Goal: Task Accomplishment & Management: Use online tool/utility

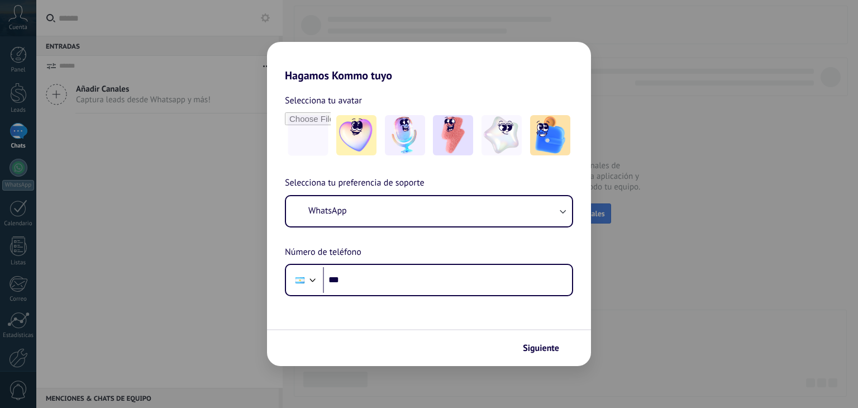
click at [569, 215] on button "WhatsApp" at bounding box center [429, 211] width 286 height 30
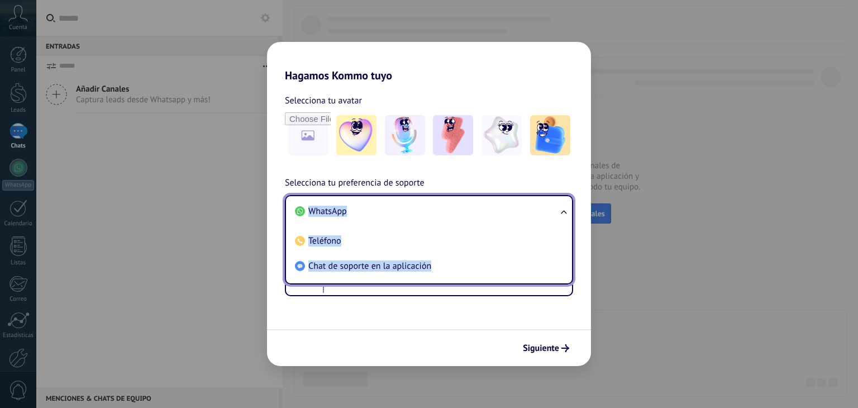
click at [568, 213] on ul "WhatsApp Teléfono Chat de soporte en la aplicación" at bounding box center [429, 239] width 288 height 89
drag, startPoint x: 601, startPoint y: 184, endPoint x: 617, endPoint y: 181, distance: 16.1
click at [601, 184] on div "Hagamos Kommo tuyo Selecciona tu avatar Selecciona tu preferencia de soporte Wh…" at bounding box center [429, 204] width 858 height 408
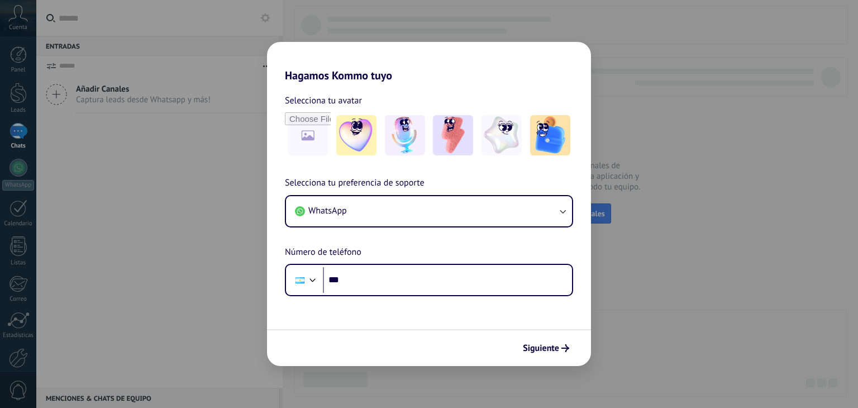
click at [686, 157] on div "Hagamos Kommo tuyo Selecciona tu avatar Selecciona tu preferencia de soporte Wh…" at bounding box center [429, 204] width 858 height 408
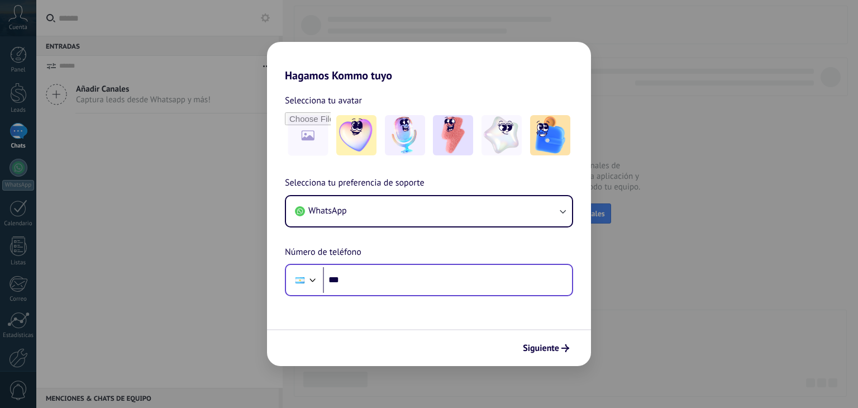
drag, startPoint x: 435, startPoint y: 293, endPoint x: 429, endPoint y: 280, distance: 14.2
click at [434, 291] on div "Phone ***" at bounding box center [429, 280] width 288 height 32
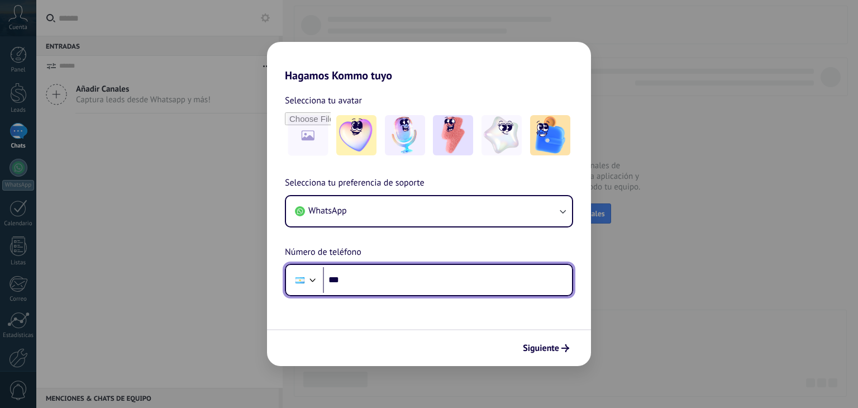
click at [429, 280] on input "***" at bounding box center [447, 280] width 249 height 26
type input "**********"
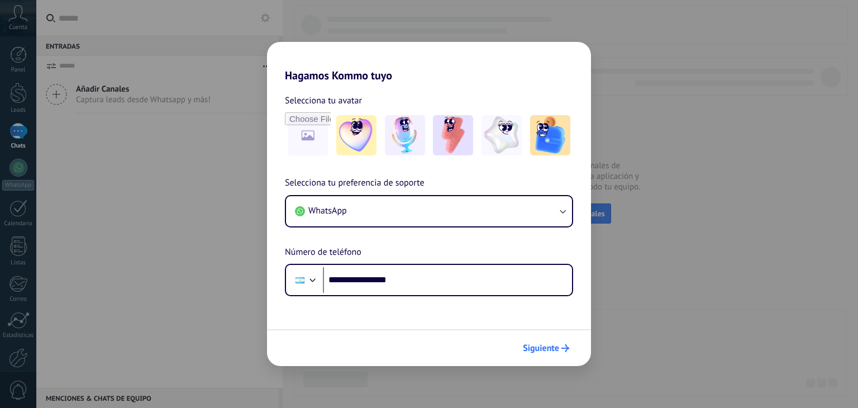
click at [557, 349] on span "Siguiente" at bounding box center [541, 348] width 36 height 8
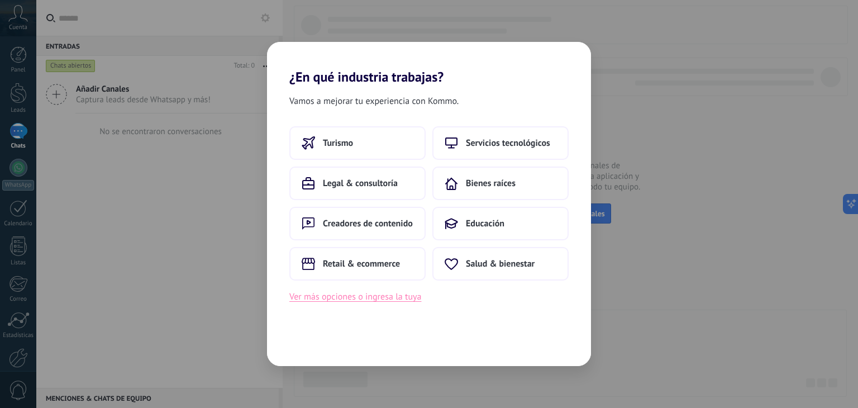
click at [376, 298] on button "Ver más opciones o ingresa la tuya" at bounding box center [355, 296] width 132 height 15
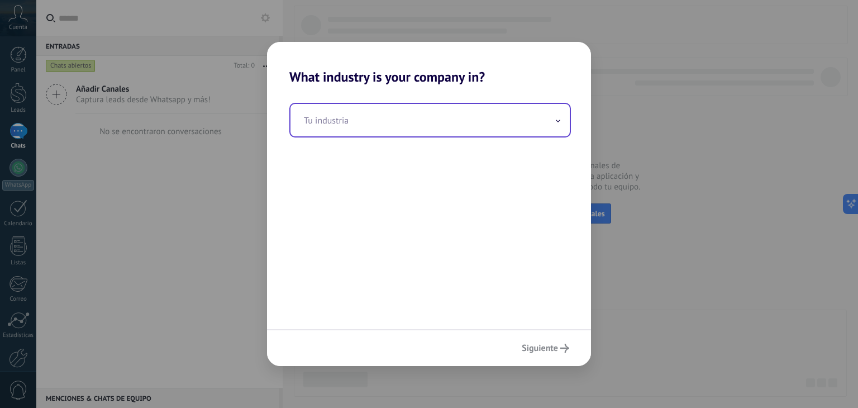
click at [403, 125] on input "text" at bounding box center [430, 120] width 279 height 32
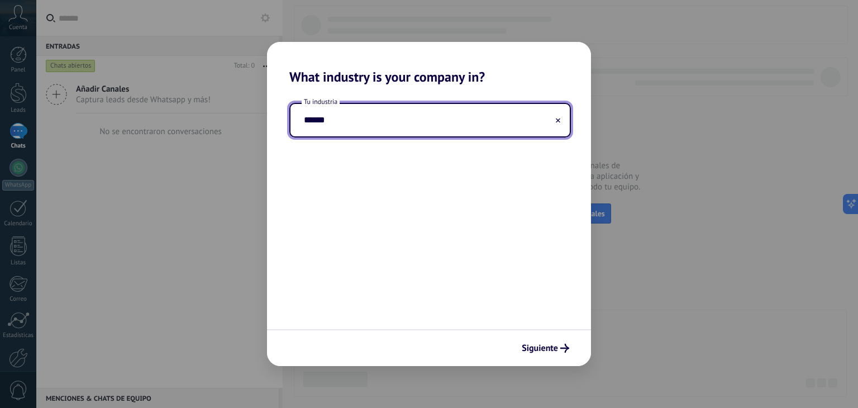
type input "*******"
click at [369, 117] on input "*******" at bounding box center [430, 120] width 279 height 32
type input "*"
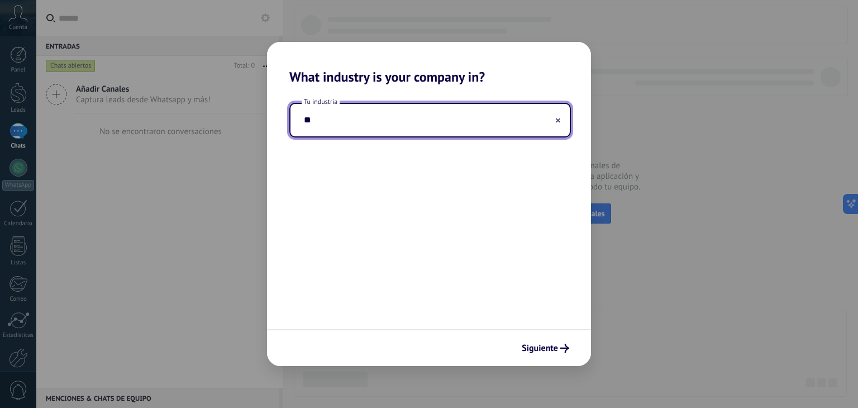
type input "*"
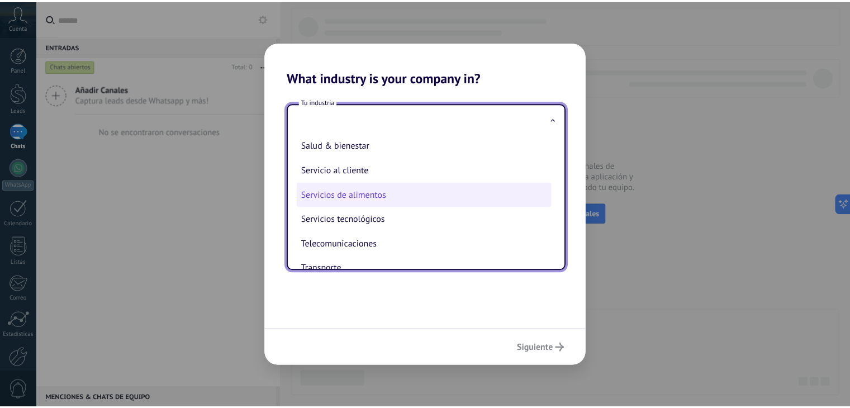
scroll to position [248, 0]
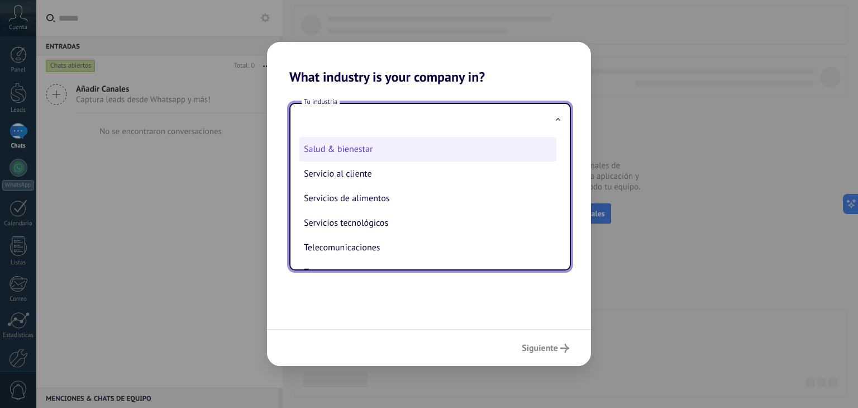
click at [335, 155] on li "Salud & bienestar" at bounding box center [428, 149] width 257 height 25
type input "**********"
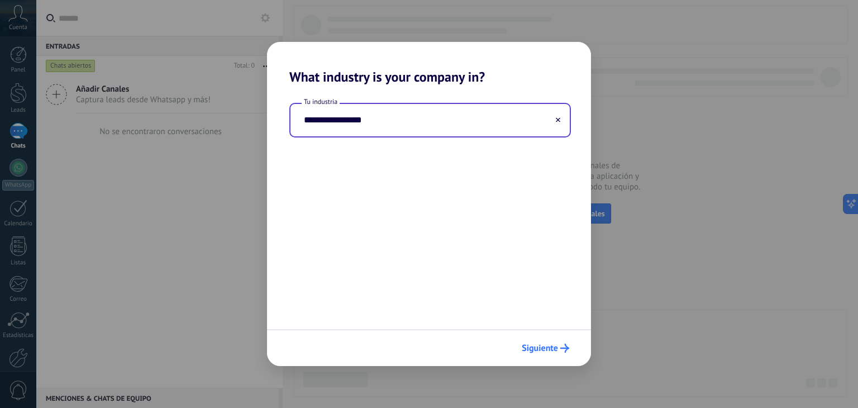
click at [554, 349] on span "Siguiente" at bounding box center [540, 348] width 36 height 8
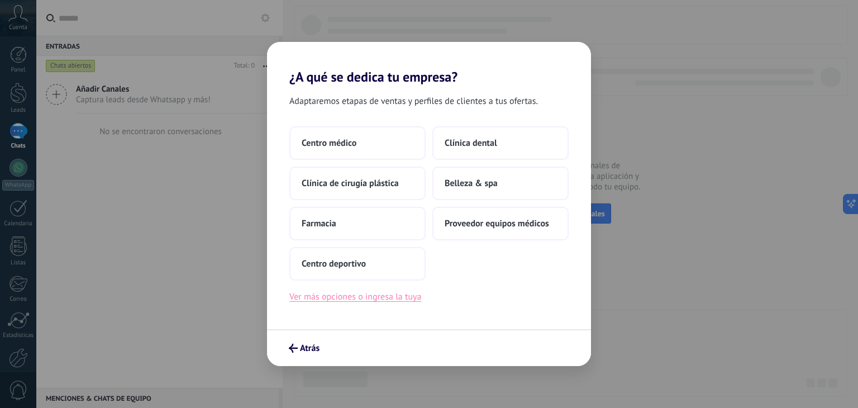
click at [341, 301] on button "Ver más opciones o ingresa la tuya" at bounding box center [355, 296] width 132 height 15
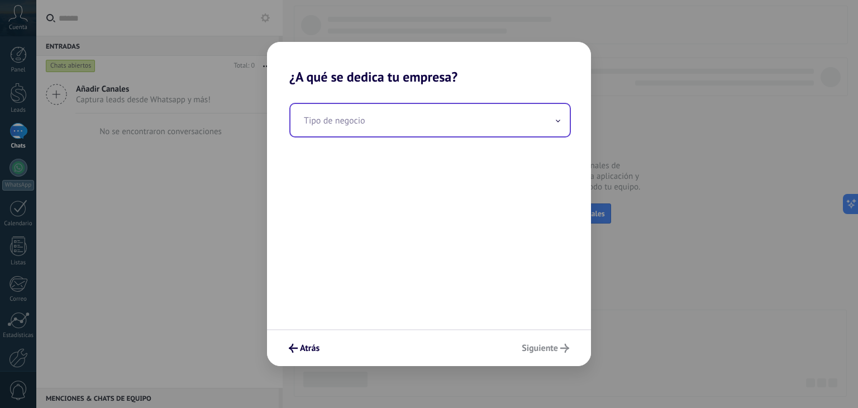
click at [393, 115] on input "text" at bounding box center [430, 120] width 279 height 32
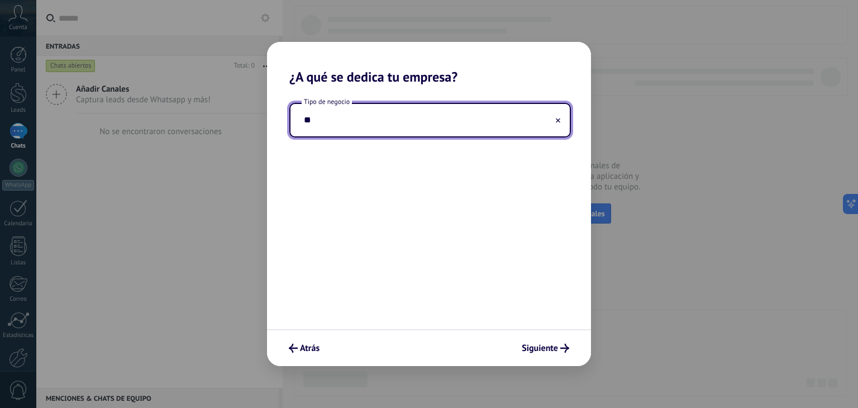
type input "*"
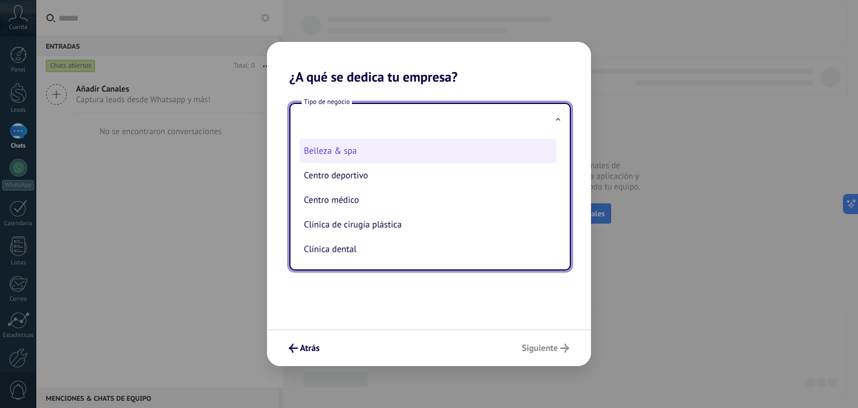
click at [384, 151] on li "Belleza & spa" at bounding box center [428, 151] width 257 height 25
type input "**********"
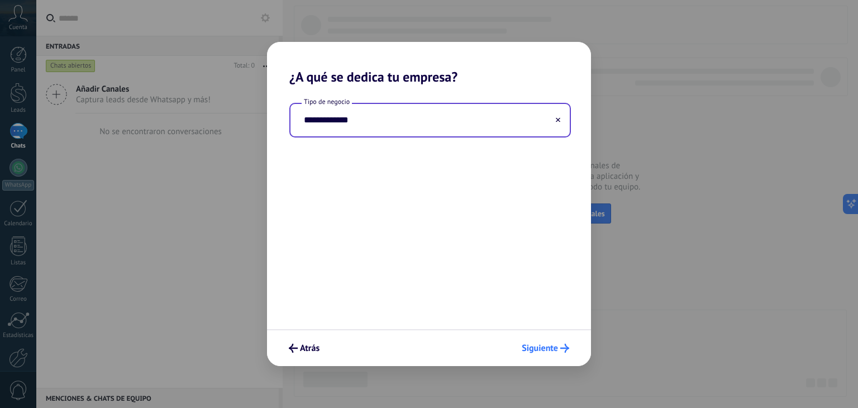
click at [554, 352] on span "Siguiente" at bounding box center [540, 348] width 36 height 8
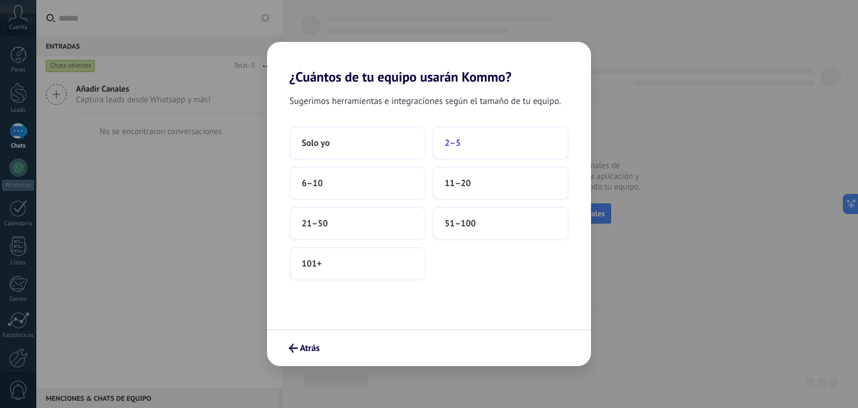
click at [459, 142] on span "2–5" at bounding box center [453, 142] width 16 height 11
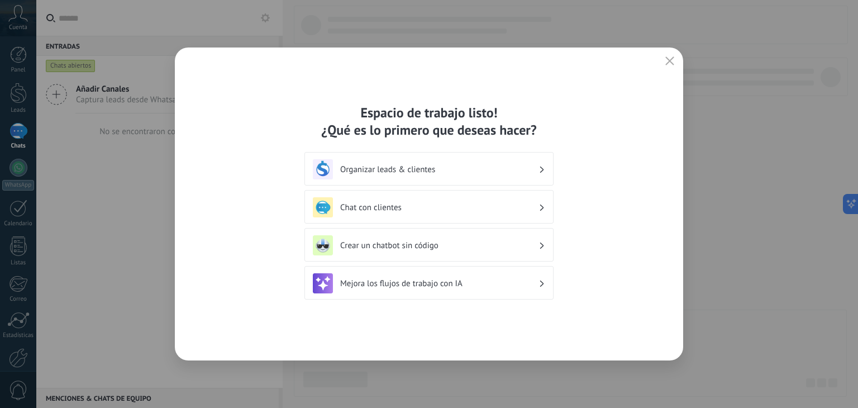
click at [475, 169] on h3 "Organizar leads & clientes" at bounding box center [439, 169] width 198 height 11
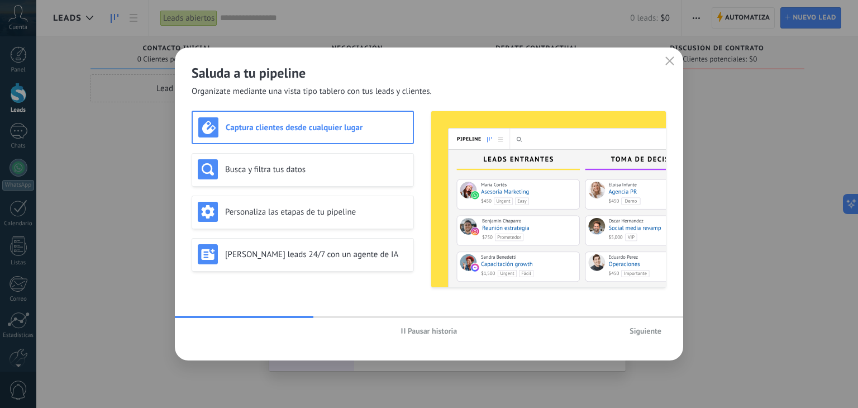
click at [664, 333] on button "Siguiente" at bounding box center [646, 330] width 42 height 17
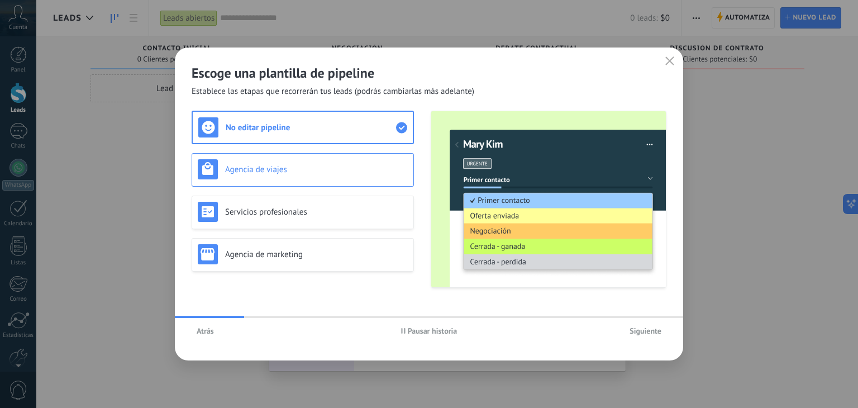
drag, startPoint x: 647, startPoint y: 334, endPoint x: 323, endPoint y: 168, distance: 364.2
click at [323, 168] on div "Escoge una plantilla de pipeline Establece las etapas que recorrerán tus leads …" at bounding box center [429, 204] width 509 height 313
click at [294, 212] on h3 "Servicios profesionales" at bounding box center [316, 212] width 183 height 11
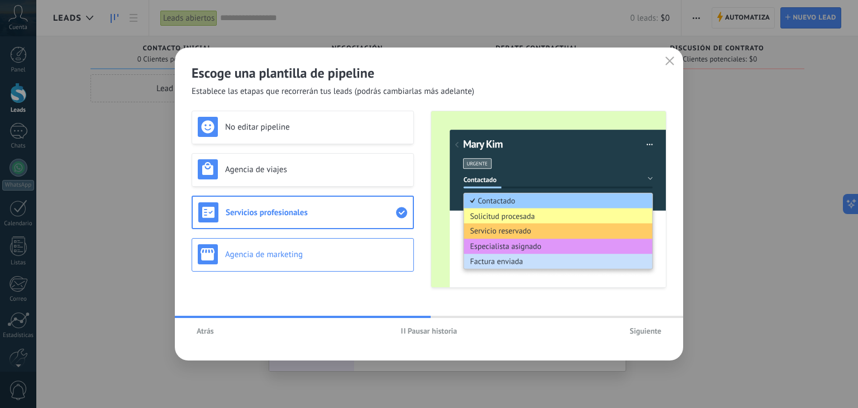
click at [325, 256] on h3 "Agencia de marketing" at bounding box center [316, 254] width 183 height 11
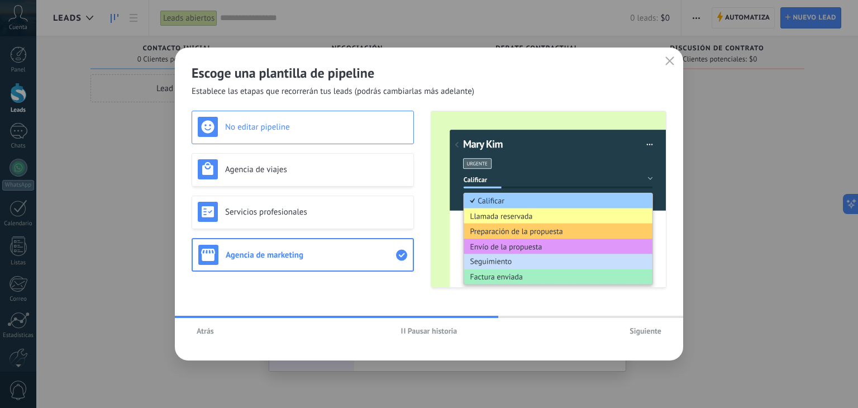
click at [307, 141] on div "No editar pipeline" at bounding box center [303, 128] width 222 height 34
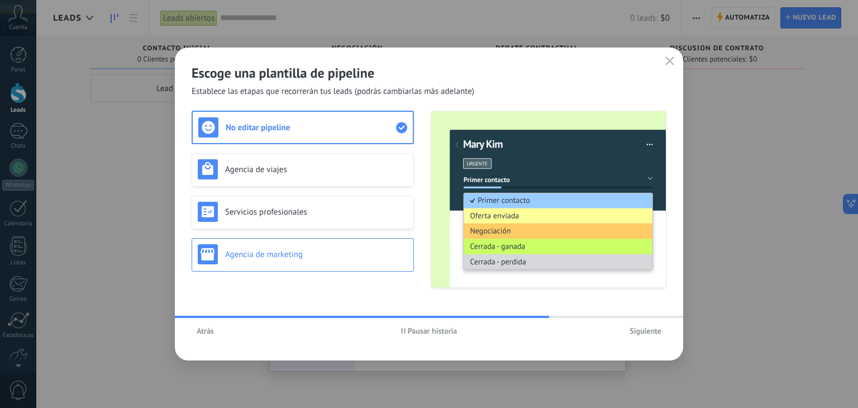
click at [308, 244] on div "Agencia de marketing" at bounding box center [303, 254] width 210 height 20
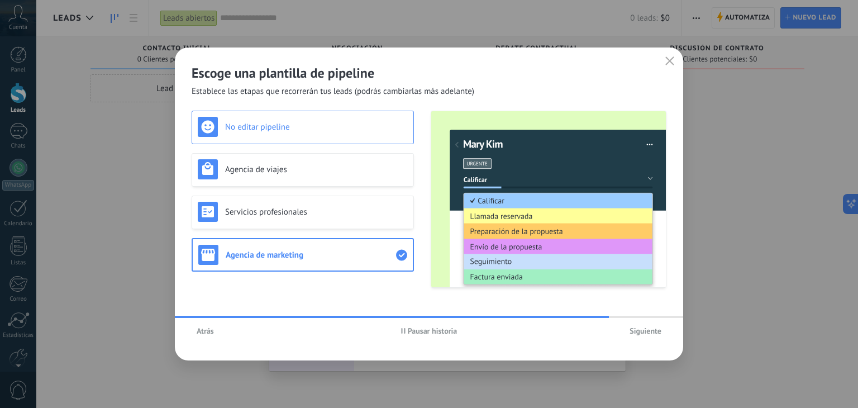
click at [311, 124] on h3 "No editar pipeline" at bounding box center [316, 127] width 183 height 11
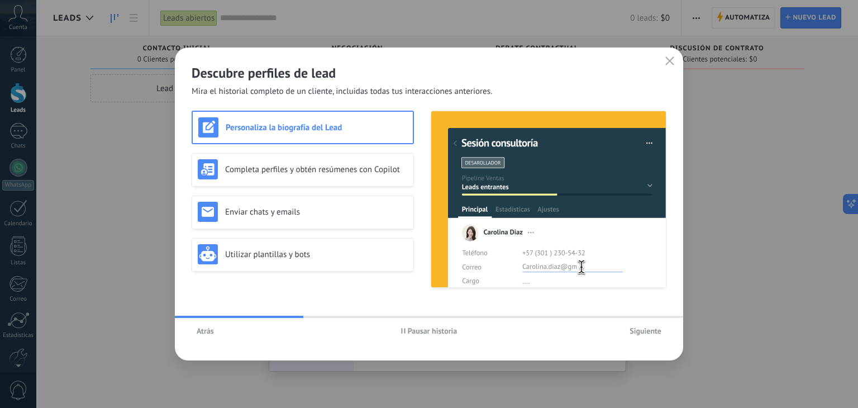
click at [208, 329] on span "Atrás" at bounding box center [205, 331] width 17 height 8
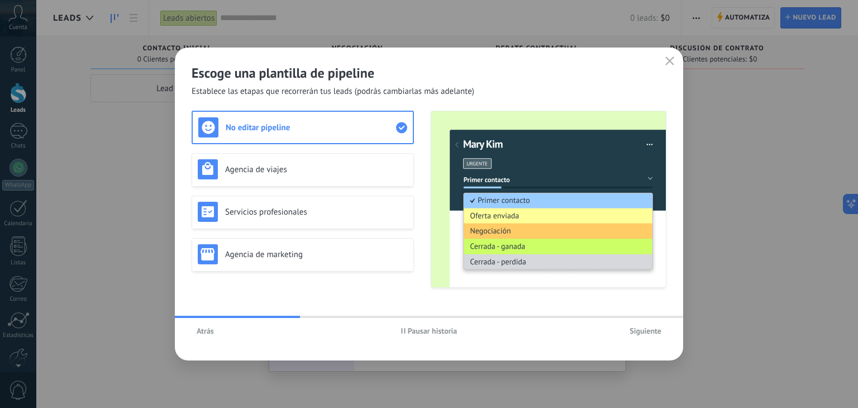
click at [657, 329] on span "Siguiente" at bounding box center [646, 331] width 32 height 8
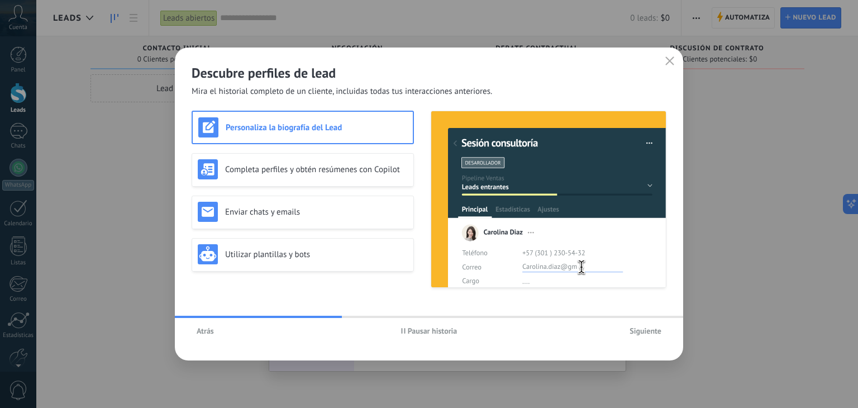
click at [651, 329] on span "Siguiente" at bounding box center [646, 331] width 32 height 8
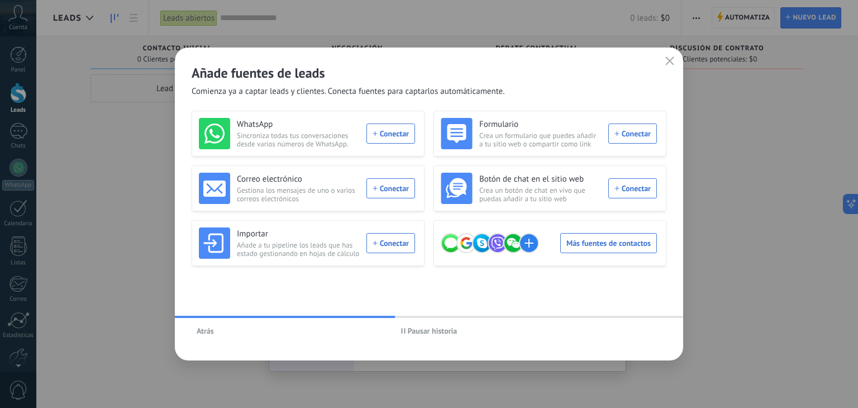
click at [603, 245] on div "Más fuentes de contactos" at bounding box center [549, 242] width 216 height 31
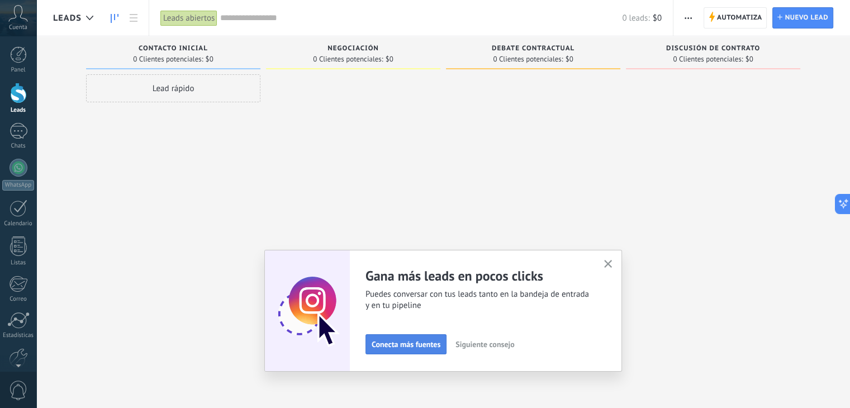
click at [415, 344] on span "Conecta más fuentes" at bounding box center [406, 344] width 69 height 8
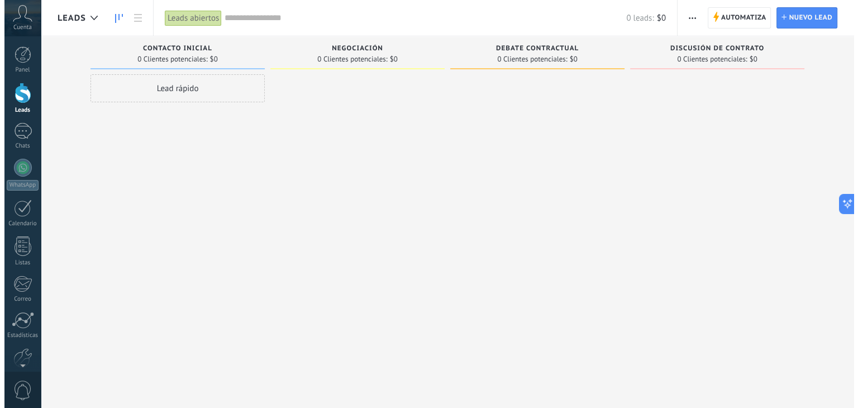
scroll to position [56, 0]
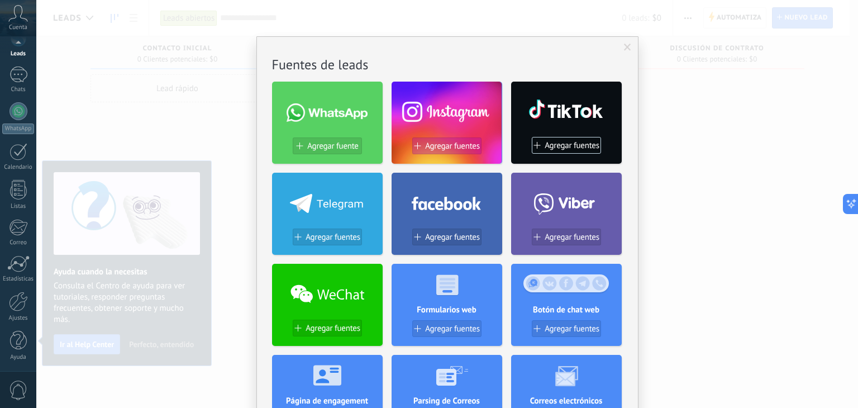
click at [449, 145] on span "Agregar fuentes" at bounding box center [452, 146] width 55 height 10
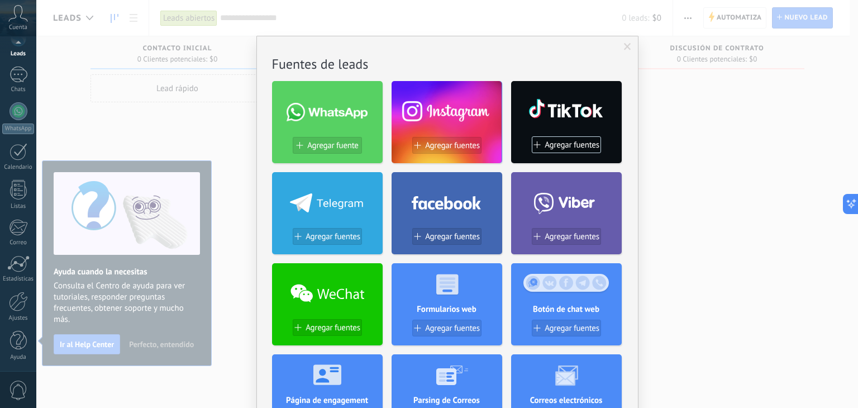
scroll to position [0, 0]
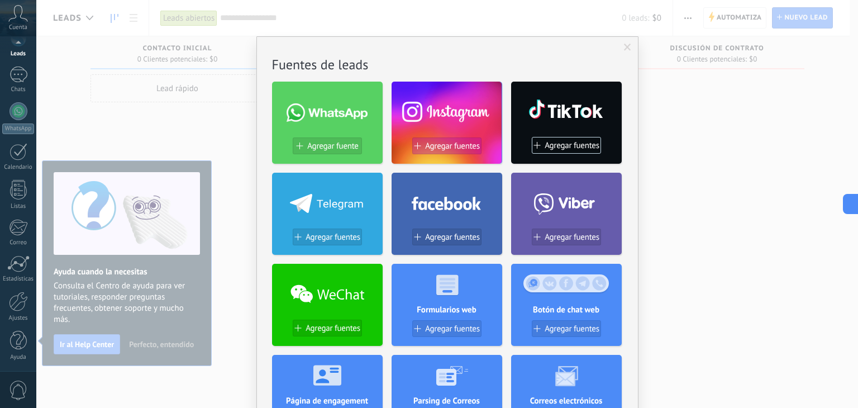
click at [434, 146] on span "Agregar fuentes" at bounding box center [452, 146] width 55 height 10
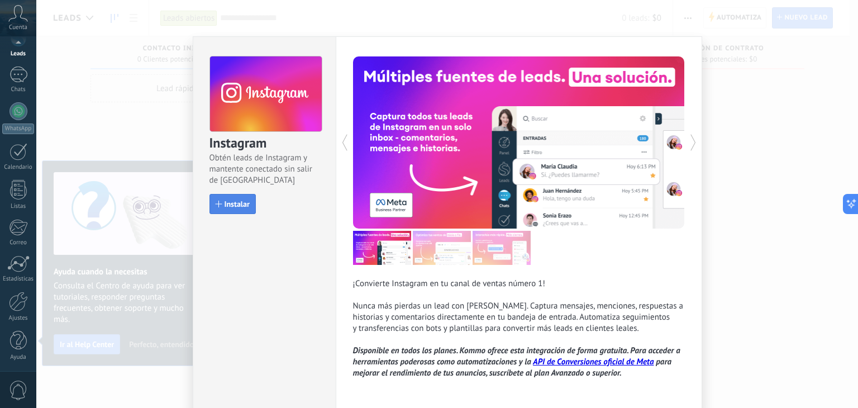
click at [220, 205] on span "Instalar" at bounding box center [233, 204] width 34 height 8
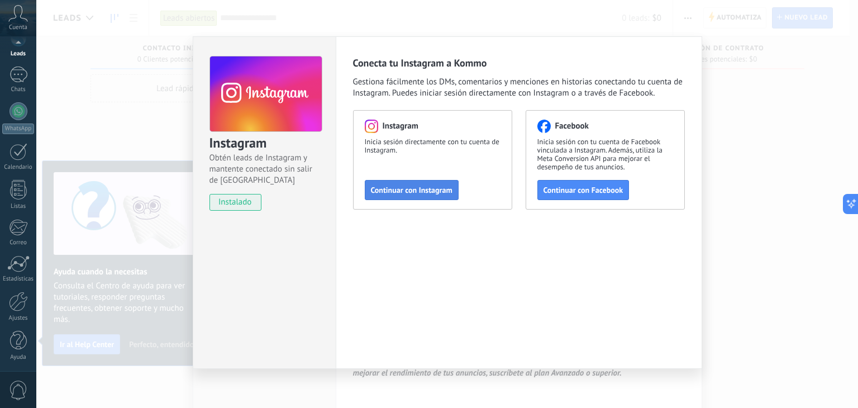
click at [424, 188] on span "Continuar con Instagram" at bounding box center [412, 190] width 82 height 8
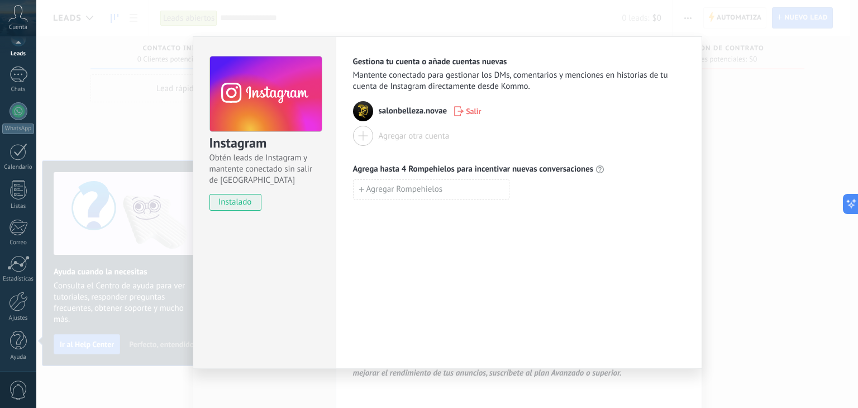
drag, startPoint x: 699, startPoint y: 160, endPoint x: 524, endPoint y: 213, distance: 182.6
click at [521, 210] on div "Gestiona tu cuenta o añade cuentas nuevas Mantente conectado para gestionar los…" at bounding box center [519, 202] width 367 height 333
click at [526, 218] on div "Gestiona tu cuenta o añade cuentas nuevas Mantente conectado para gestionar los…" at bounding box center [519, 202] width 367 height 333
click at [735, 176] on div "Instagram Obtén leads de Instagram y mantente conectado sin salir de Kommo inst…" at bounding box center [447, 204] width 822 height 408
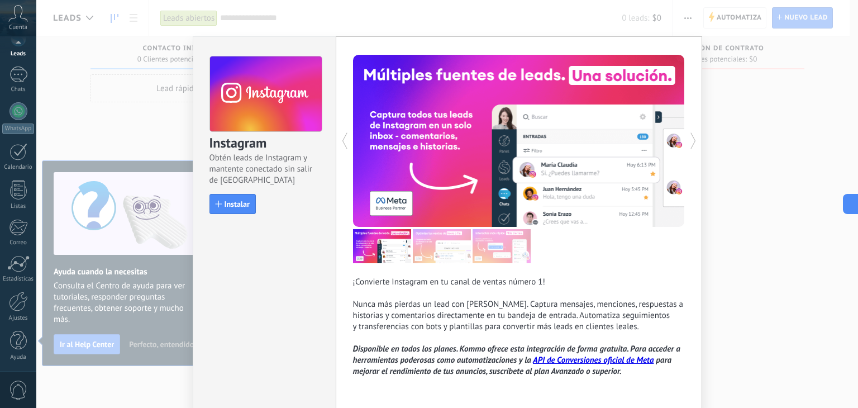
click at [304, 286] on div "Instagram Obtén leads de Instagram y mantente conectado sin salir de Kommo Inst…" at bounding box center [264, 222] width 143 height 373
click at [736, 159] on div "Instagram Obtén leads de Instagram y mantente conectado sin salir de Kommo Inst…" at bounding box center [447, 204] width 822 height 408
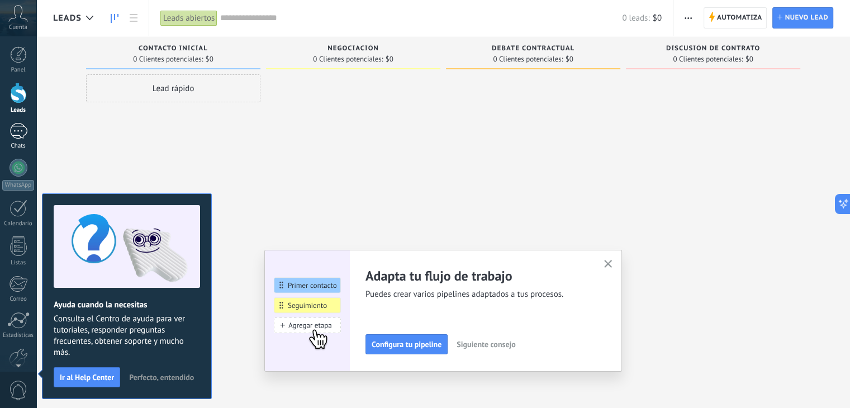
click at [20, 132] on div at bounding box center [19, 131] width 18 height 16
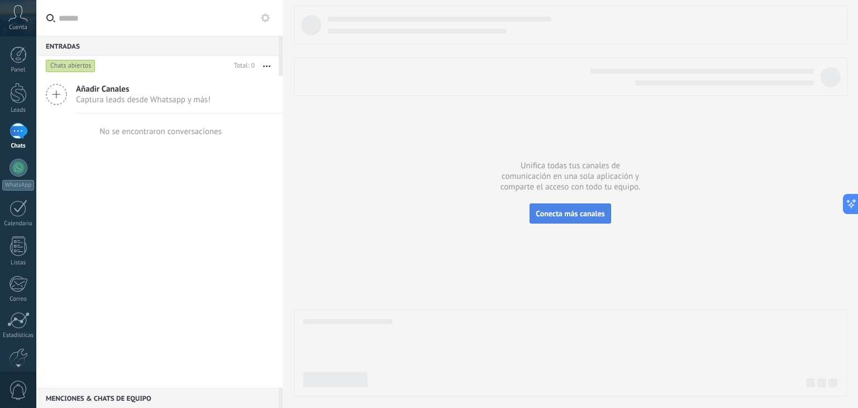
click at [562, 215] on span "Conecta más canales" at bounding box center [570, 213] width 69 height 10
click at [559, 217] on span "Conecta más canales" at bounding box center [570, 213] width 69 height 10
click at [557, 212] on span "Conecta más canales" at bounding box center [570, 213] width 69 height 10
click at [563, 208] on span "Conecta más canales" at bounding box center [570, 213] width 69 height 10
click at [118, 93] on span "Añadir Canales" at bounding box center [143, 89] width 135 height 11
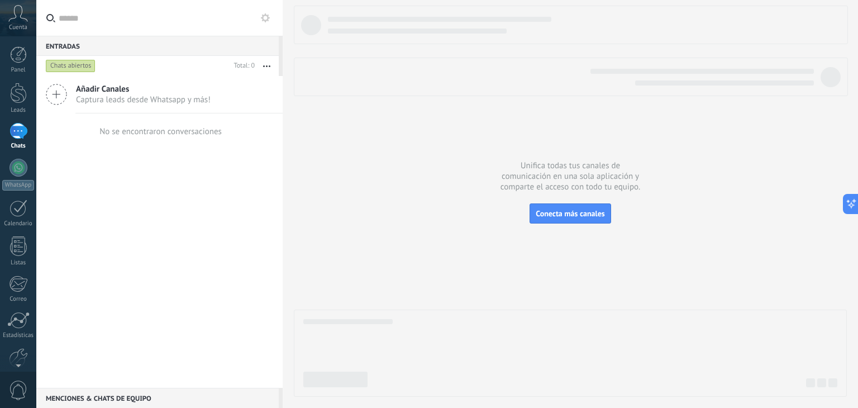
click at [118, 93] on span "Añadir Canales" at bounding box center [143, 89] width 135 height 11
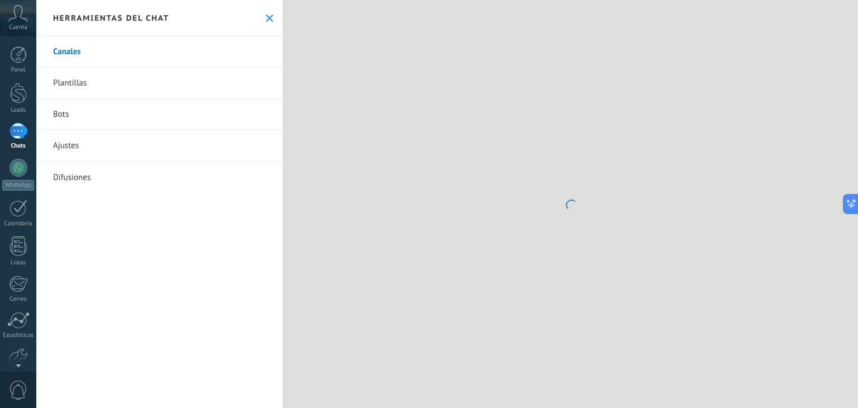
click at [107, 55] on link "Canales" at bounding box center [159, 51] width 246 height 31
click at [69, 48] on link "Canales" at bounding box center [159, 51] width 246 height 31
click at [76, 51] on link "Canales" at bounding box center [159, 51] width 246 height 31
click at [267, 18] on use at bounding box center [269, 18] width 7 height 7
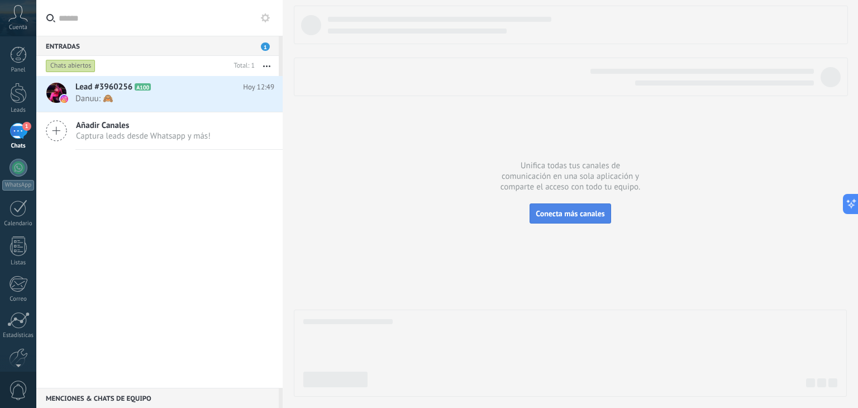
click at [572, 215] on span "Conecta más canales" at bounding box center [570, 213] width 69 height 10
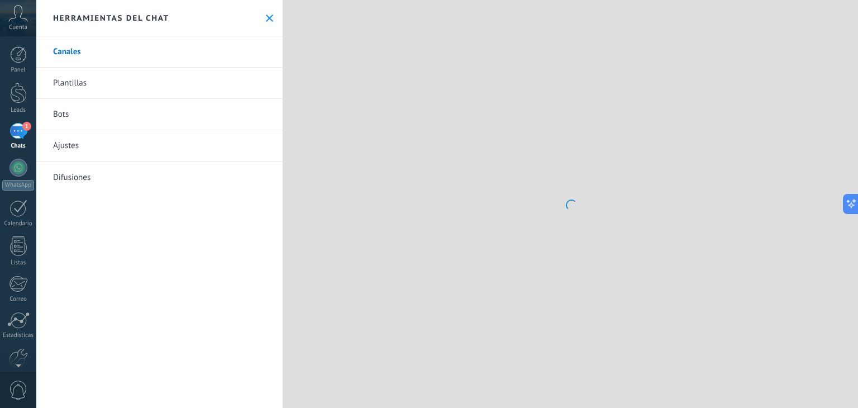
click at [267, 16] on use at bounding box center [269, 18] width 7 height 7
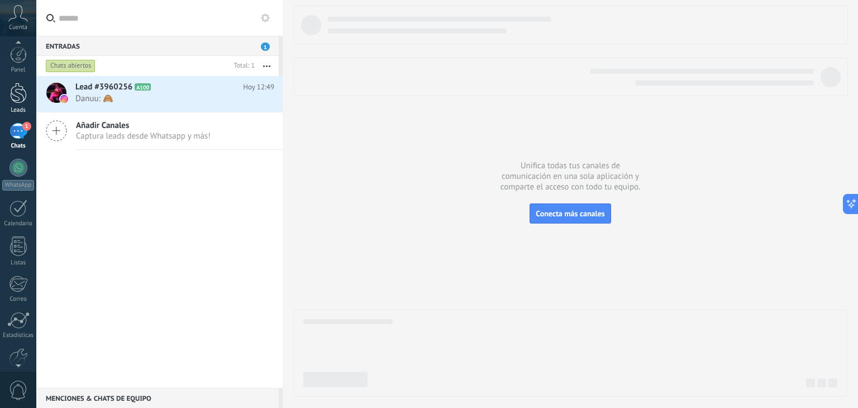
click at [20, 93] on div at bounding box center [18, 93] width 17 height 21
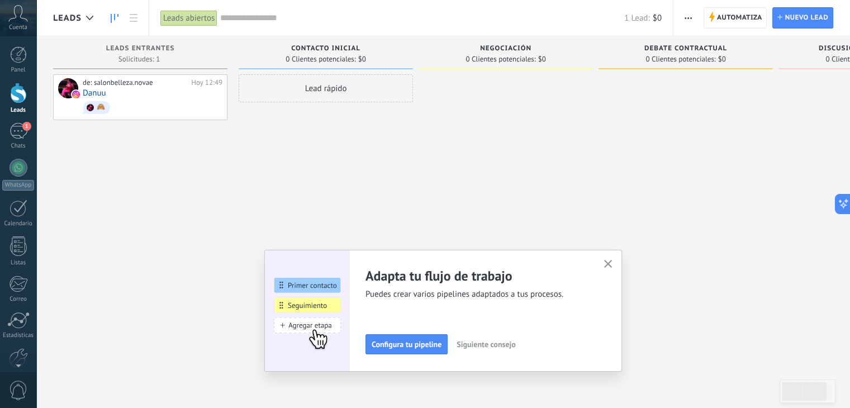
click at [612, 262] on icon "button" at bounding box center [608, 264] width 8 height 8
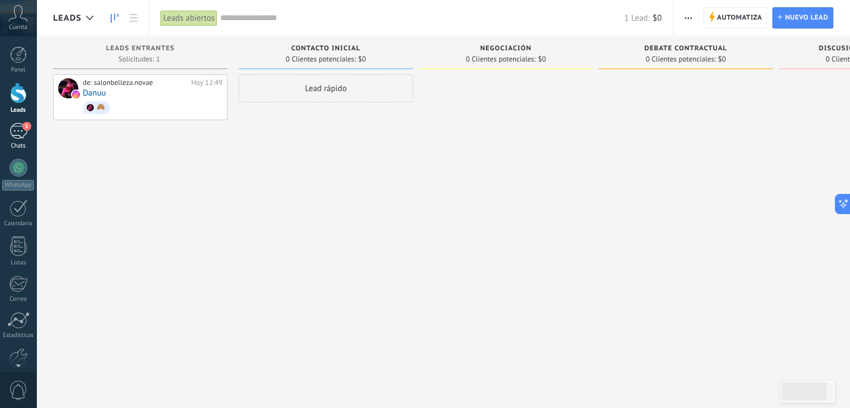
click at [20, 136] on div "1" at bounding box center [19, 131] width 18 height 16
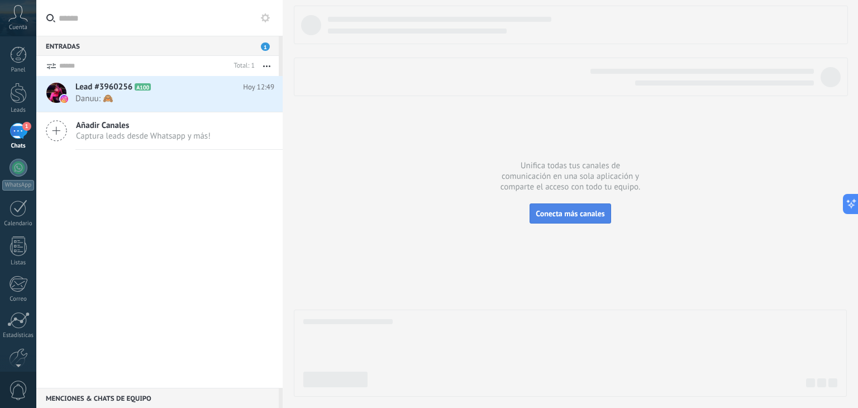
click at [576, 220] on button "Conecta más canales" at bounding box center [570, 213] width 81 height 20
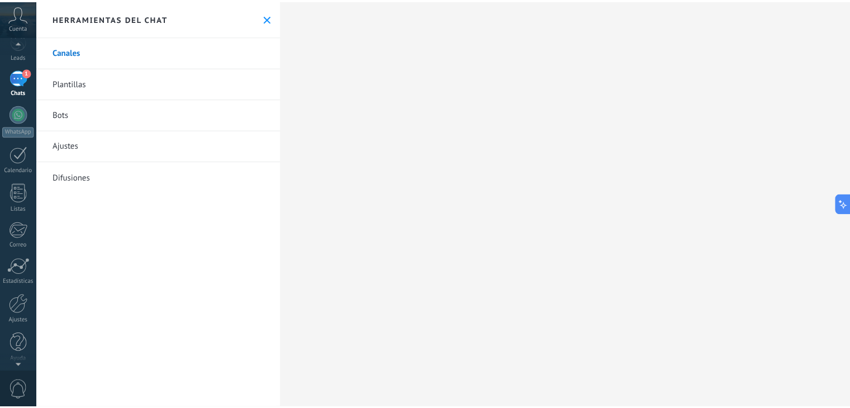
scroll to position [56, 0]
click at [18, 300] on div at bounding box center [18, 302] width 19 height 20
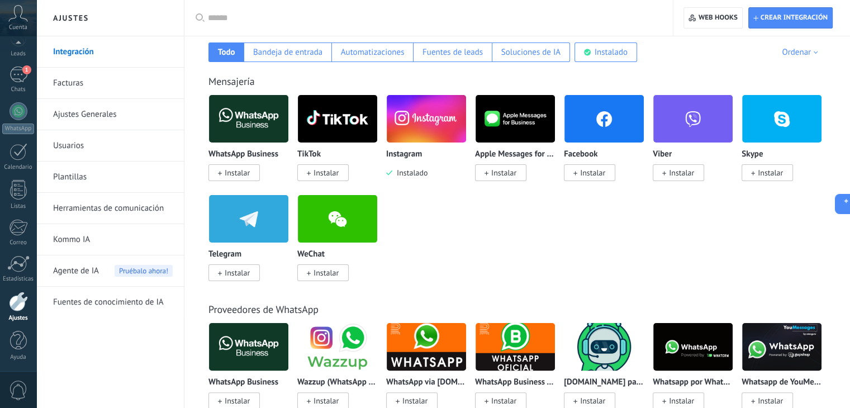
scroll to position [224, 0]
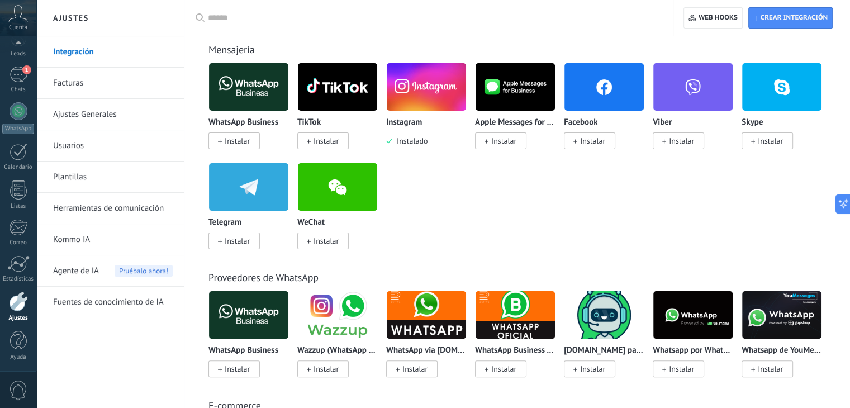
click at [588, 144] on span "Instalar" at bounding box center [592, 141] width 25 height 10
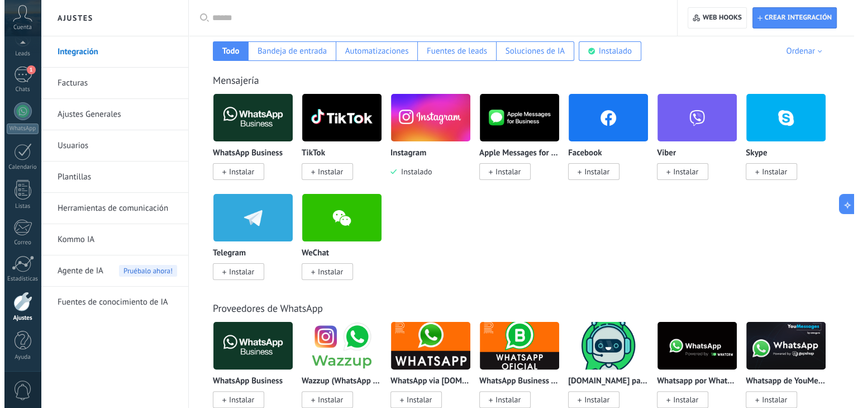
scroll to position [168, 0]
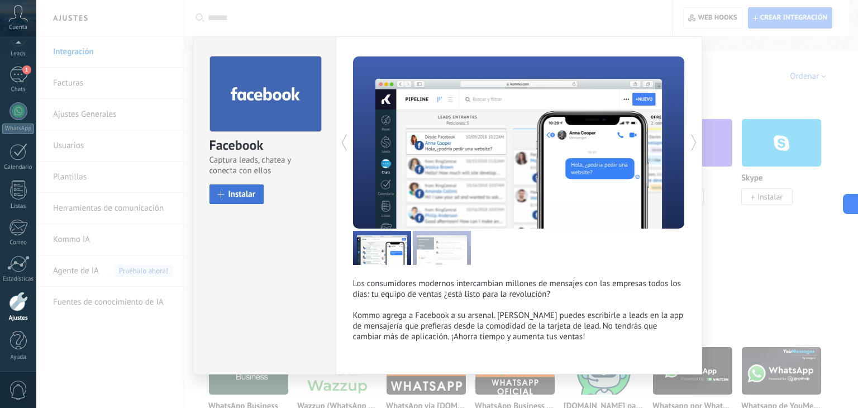
click at [244, 190] on span "Instalar" at bounding box center [242, 194] width 27 height 8
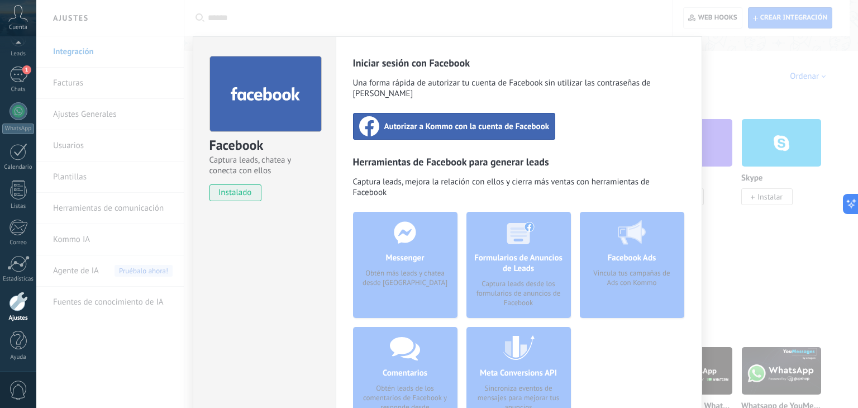
click at [450, 121] on span "Autorizar a Kommo con la cuenta de Facebook" at bounding box center [466, 126] width 165 height 11
